Goal: Book appointment/travel/reservation

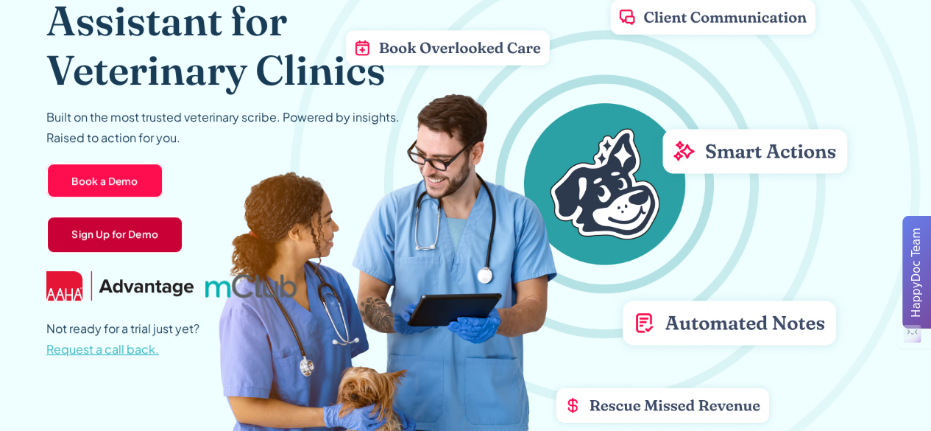
click at [135, 233] on link "Sign Up for Demo" at bounding box center [114, 235] width 137 height 38
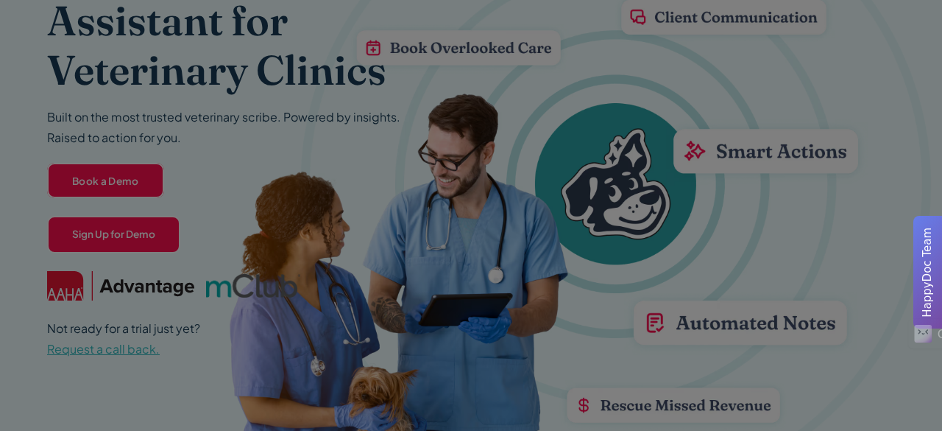
click at [817, 110] on div at bounding box center [471, 215] width 942 height 431
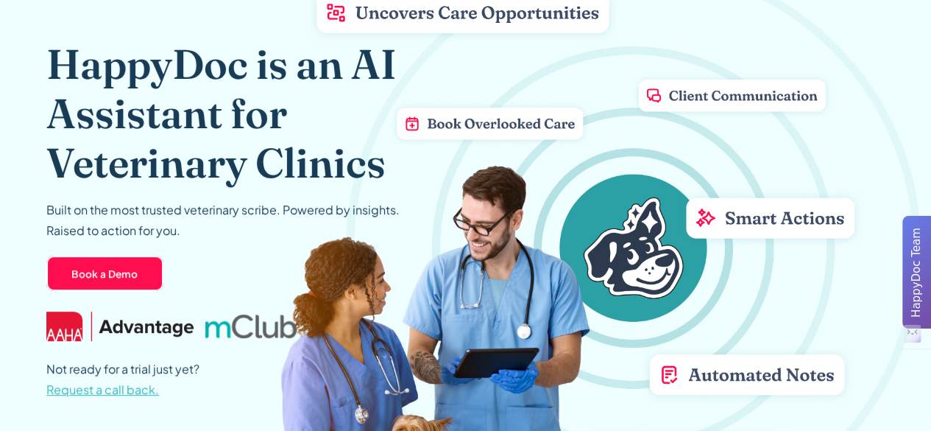
scroll to position [107, 0]
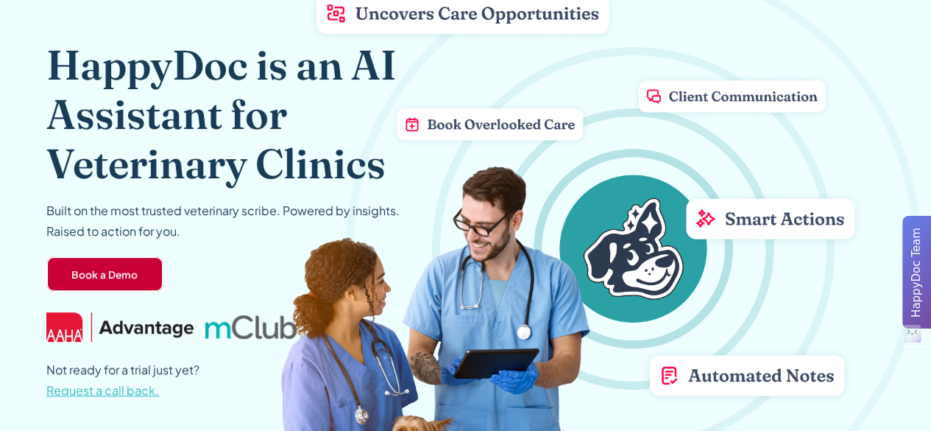
click at [124, 275] on link "Book a Demo" at bounding box center [104, 273] width 117 height 35
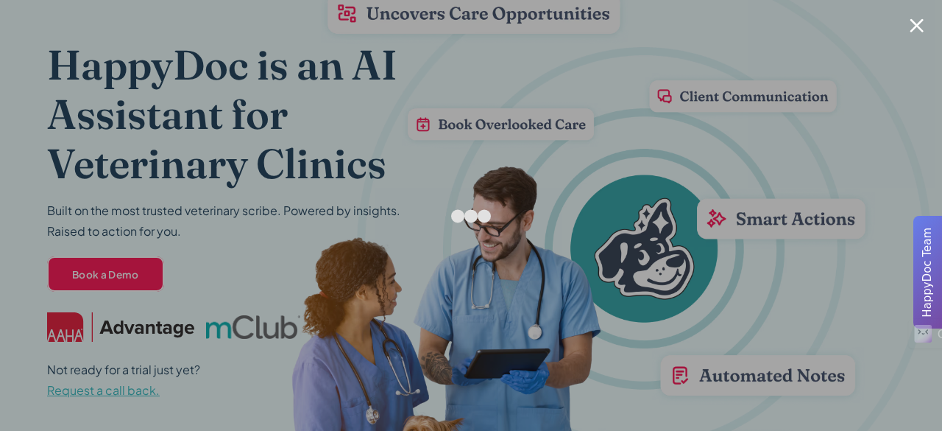
click at [916, 24] on div at bounding box center [917, 25] width 14 height 14
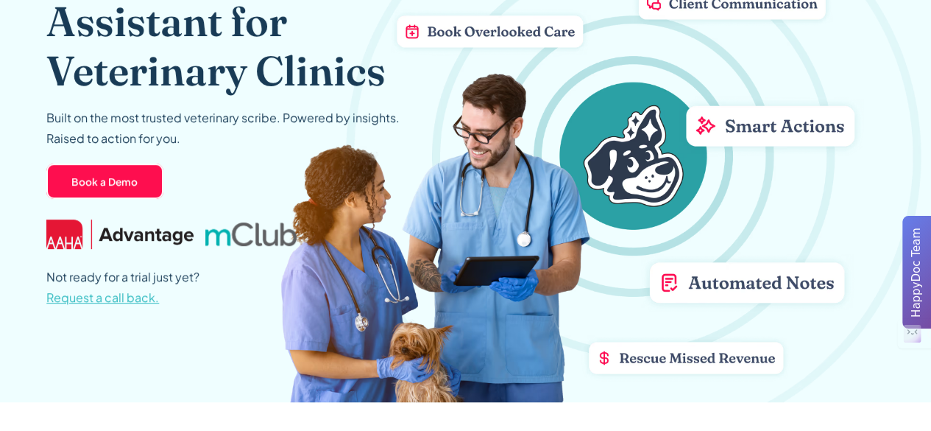
scroll to position [202, 0]
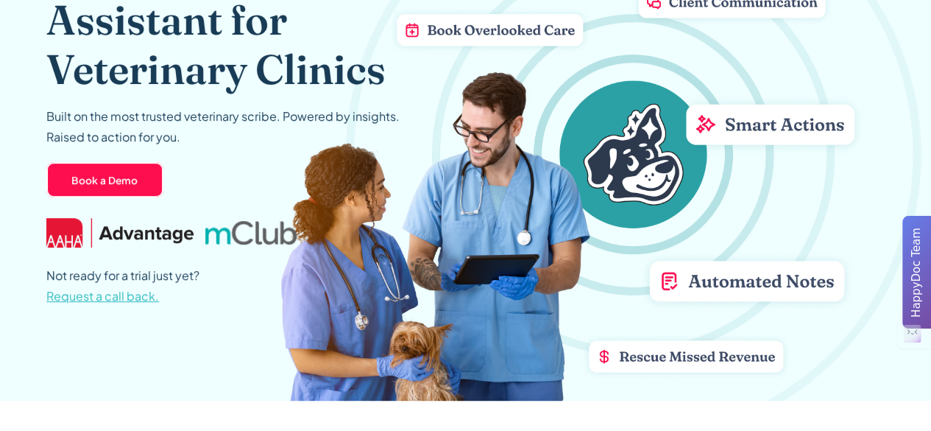
click at [136, 291] on span "Request a call back." at bounding box center [102, 295] width 113 height 15
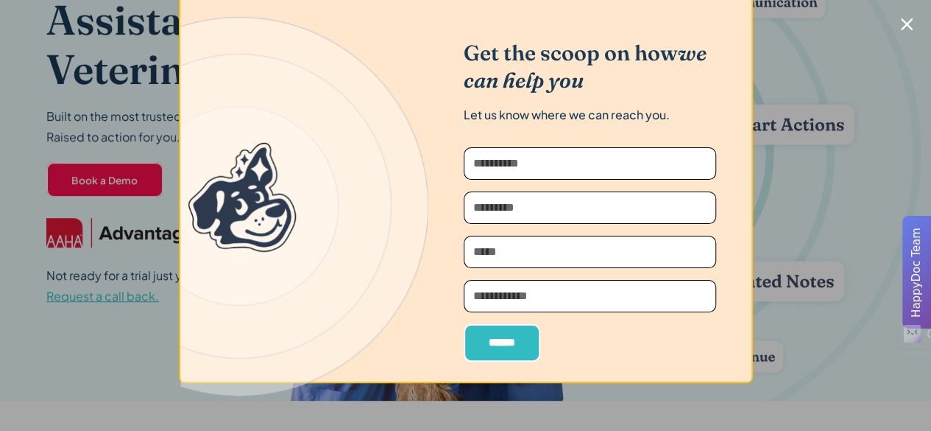
click at [909, 23] on icon "Close modal" at bounding box center [907, 24] width 12 height 12
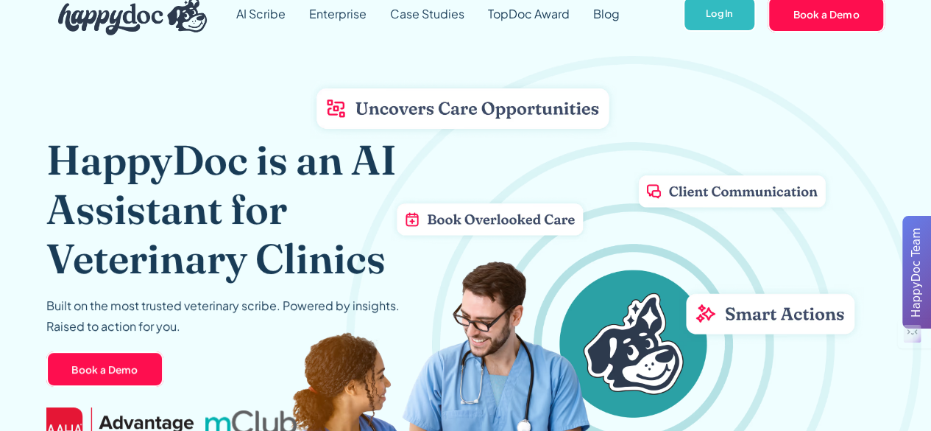
scroll to position [0, 0]
